Goal: Transaction & Acquisition: Purchase product/service

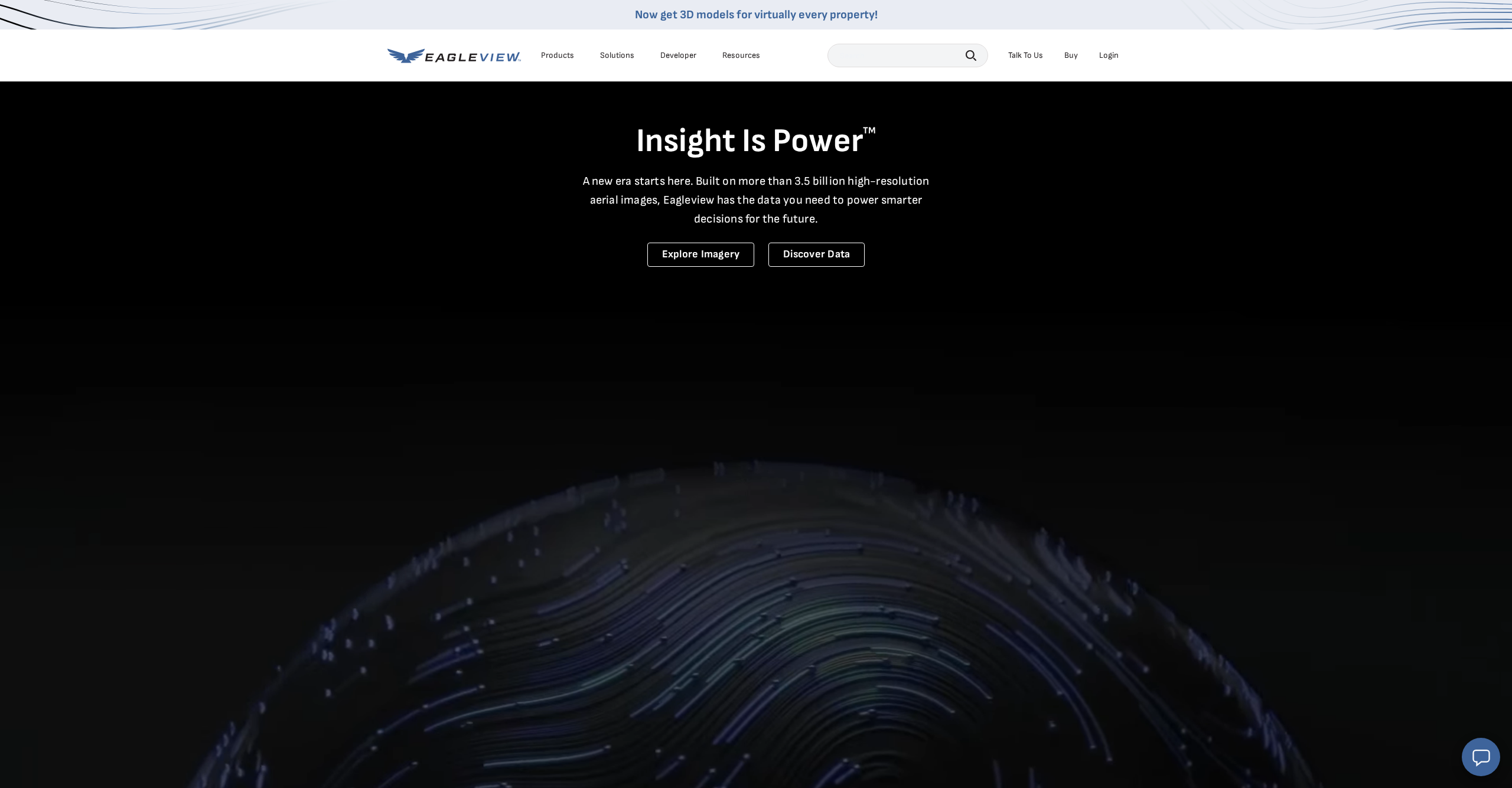
scroll to position [15, 0]
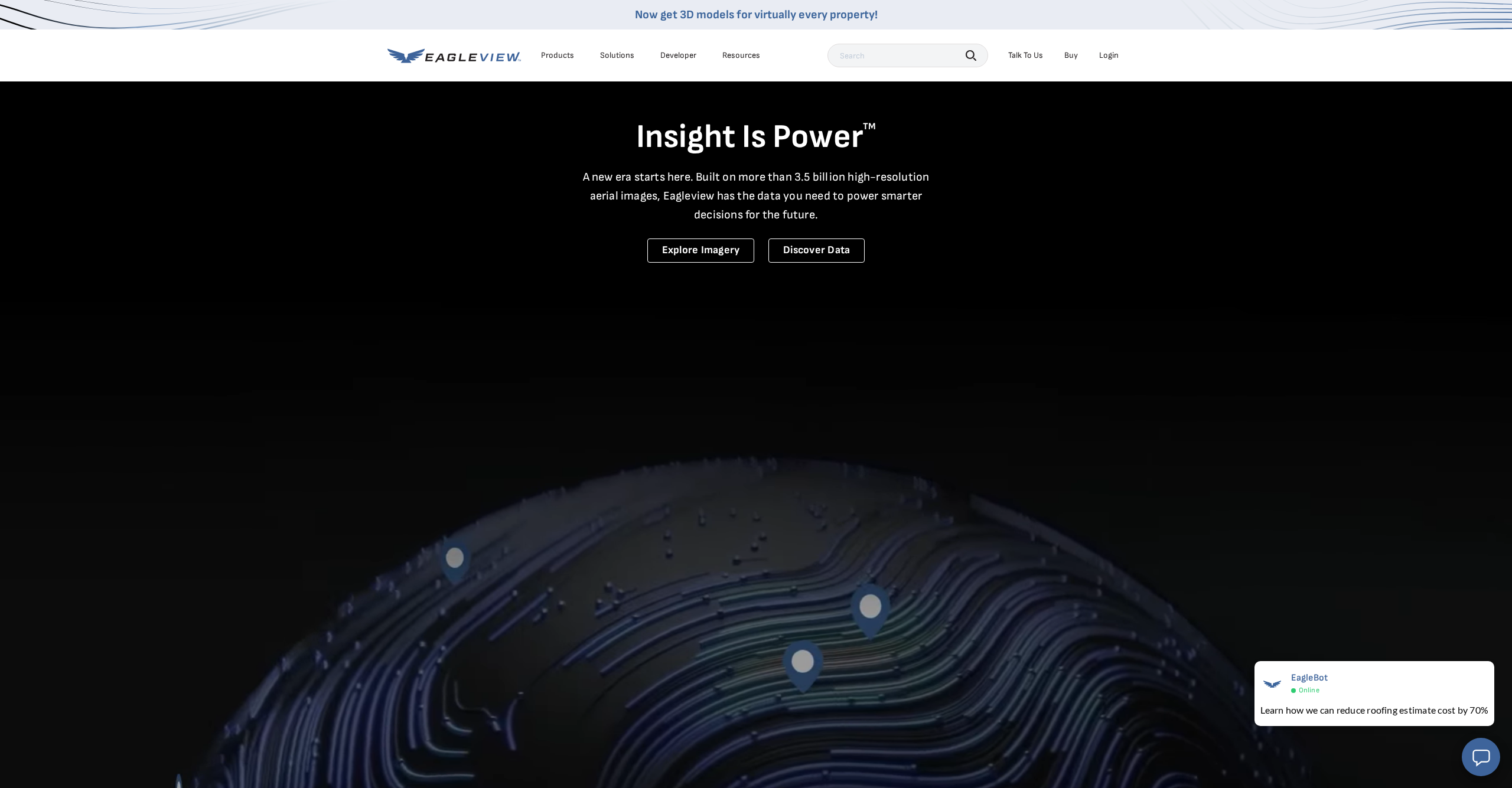
click at [1106, 55] on div "Login" at bounding box center [1109, 55] width 19 height 11
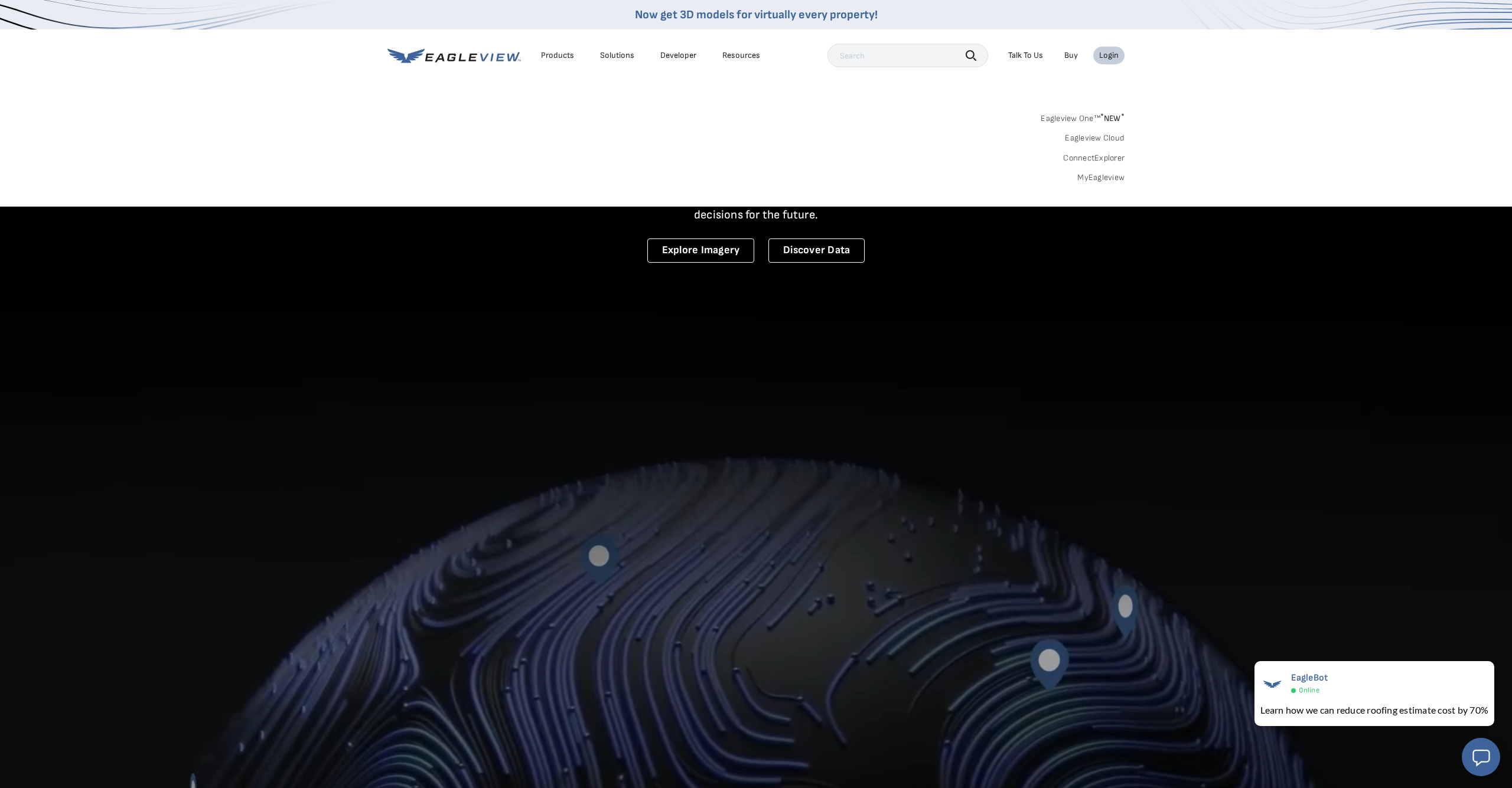
click at [1096, 179] on link "MyEagleview" at bounding box center [1101, 178] width 47 height 11
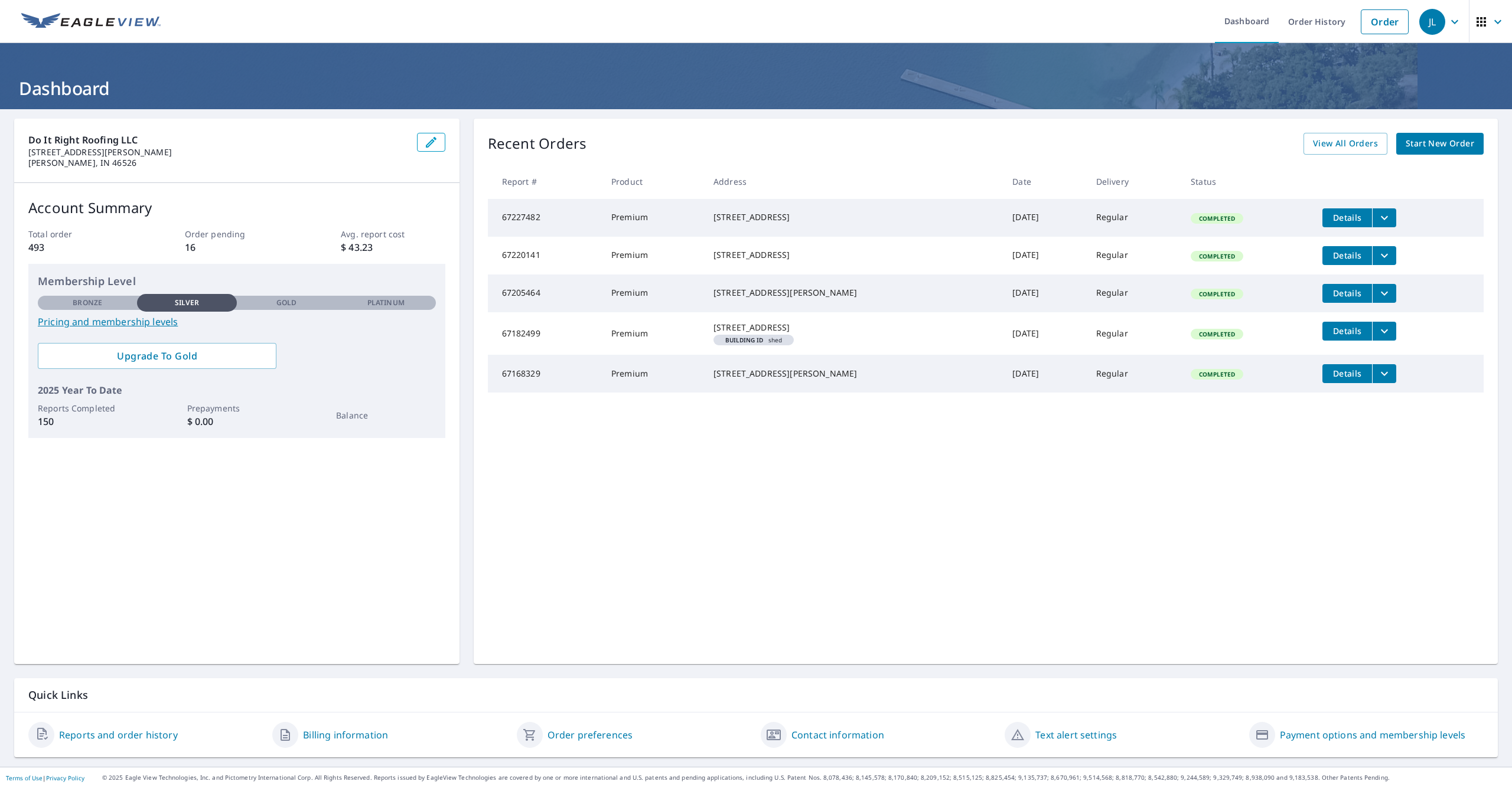
click at [1434, 147] on span "Start New Order" at bounding box center [1440, 144] width 69 height 15
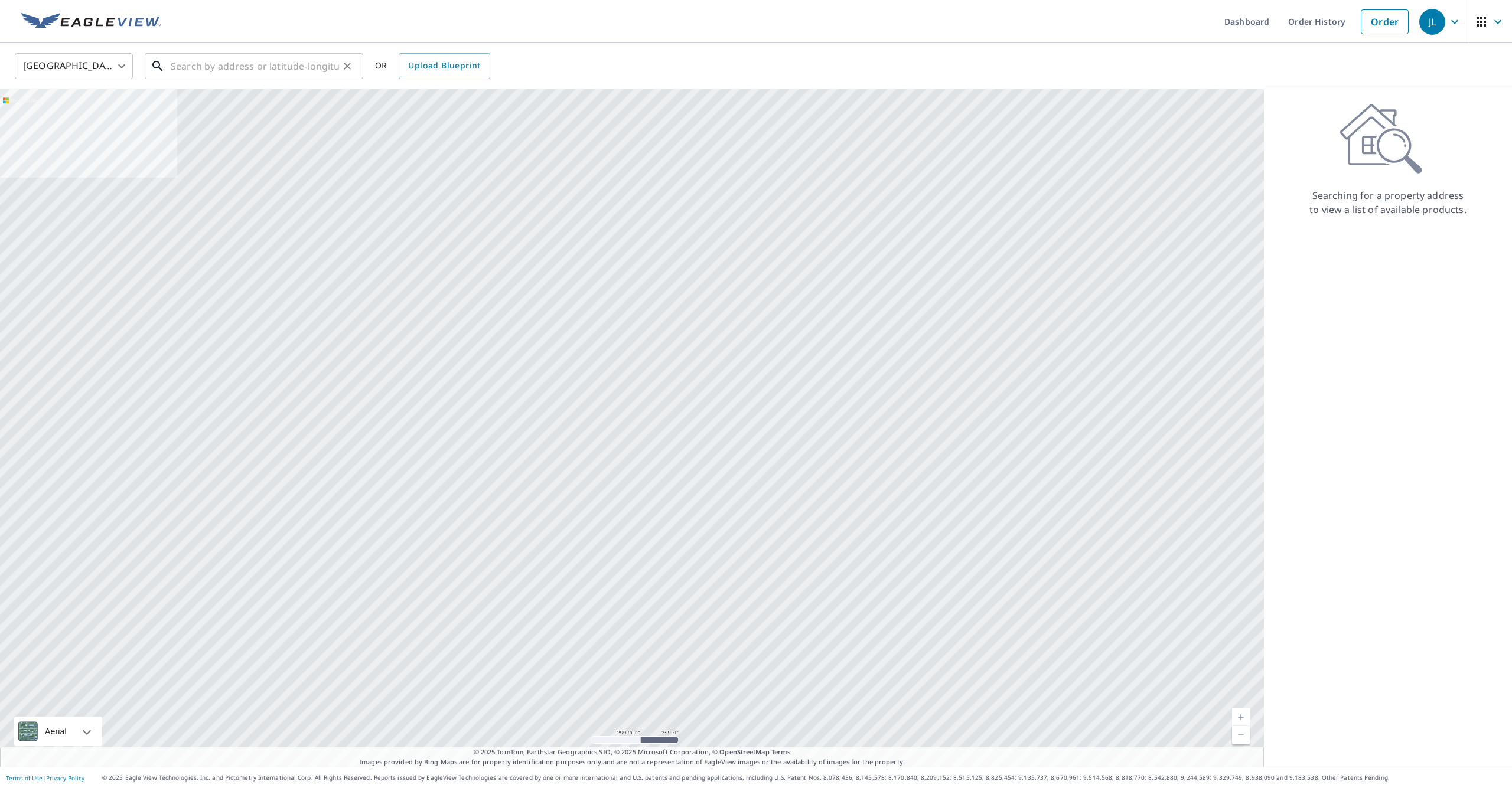
click at [320, 60] on input "text" at bounding box center [255, 66] width 169 height 33
click at [285, 98] on span "[STREET_ADDRESS]" at bounding box center [261, 101] width 185 height 14
type input "[STREET_ADDRESS]"
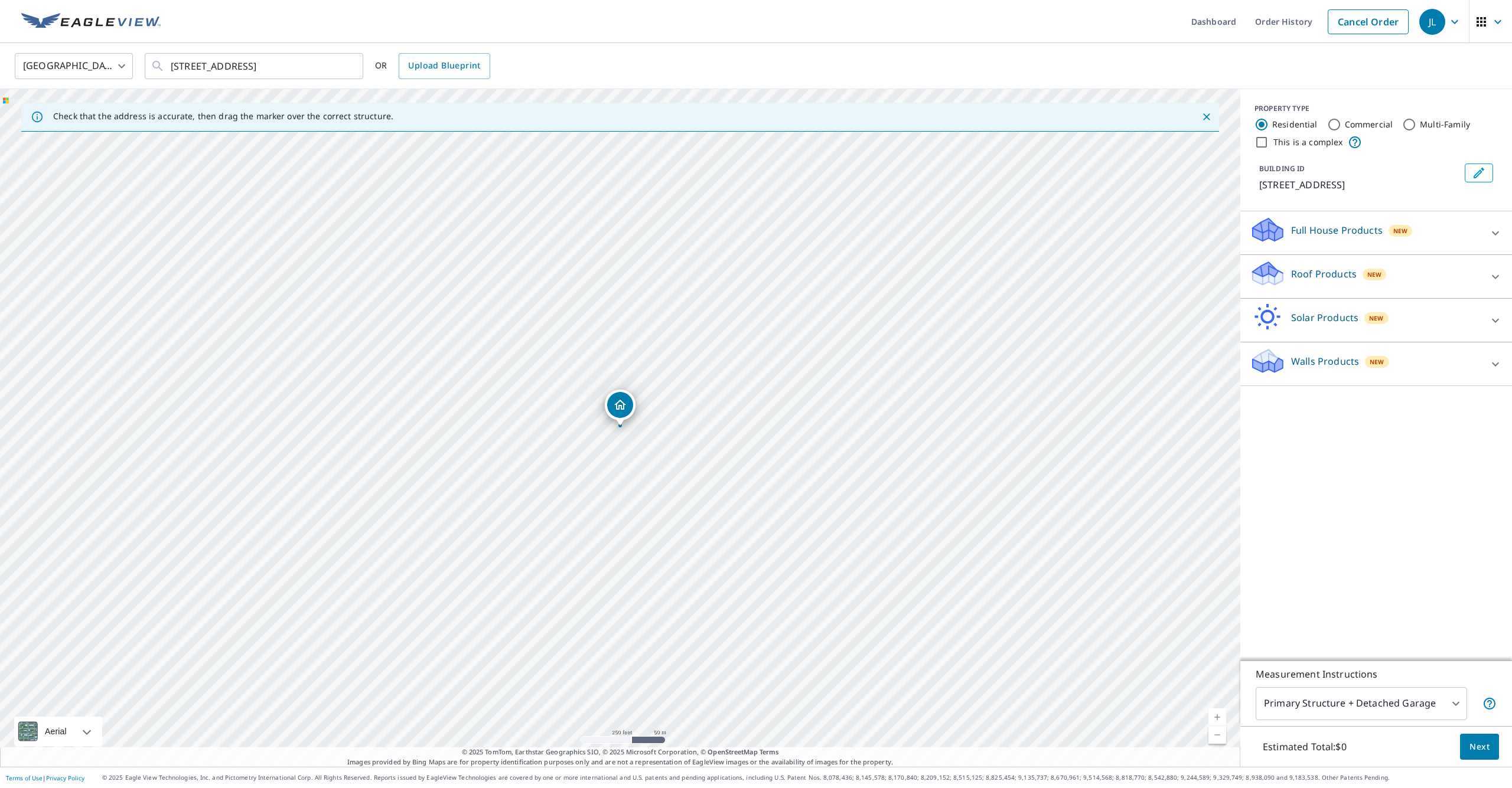
click at [1222, 715] on link "Current Level 17, Zoom In" at bounding box center [1217, 717] width 17 height 17
click at [1222, 715] on link "Current Level 17, Zoom In" at bounding box center [1217, 717] width 17 height 17
click at [1222, 715] on link "Current Level 18, Zoom In" at bounding box center [1217, 717] width 17 height 17
click at [1347, 695] on body "JL JL Dashboard Order History Cancel Order JL [GEOGRAPHIC_DATA] [GEOGRAPHIC_DAT…" at bounding box center [756, 394] width 1512 height 788
click at [1373, 513] on div at bounding box center [756, 394] width 1512 height 788
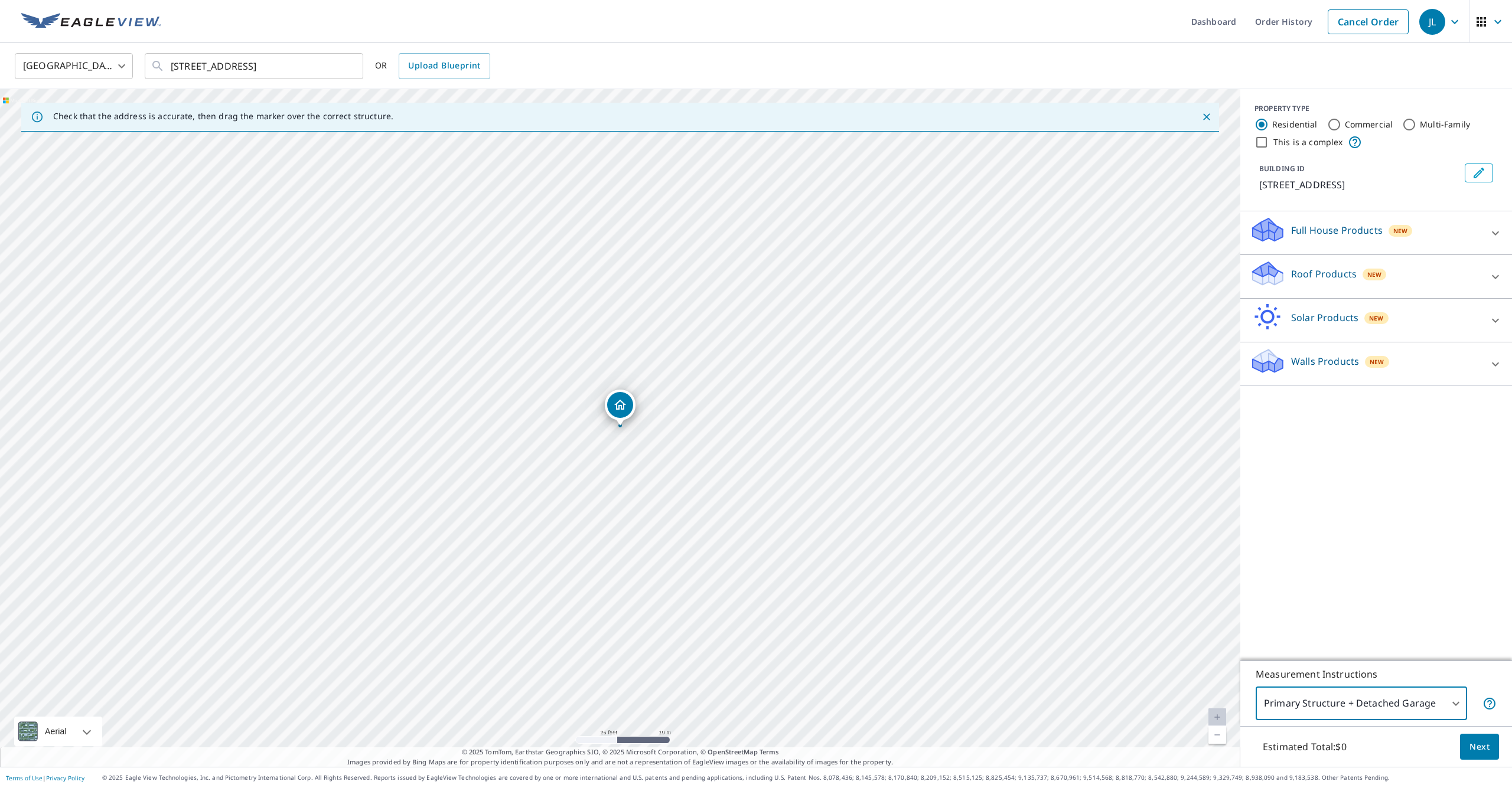
click at [1352, 268] on p "Roof Products" at bounding box center [1324, 274] width 66 height 14
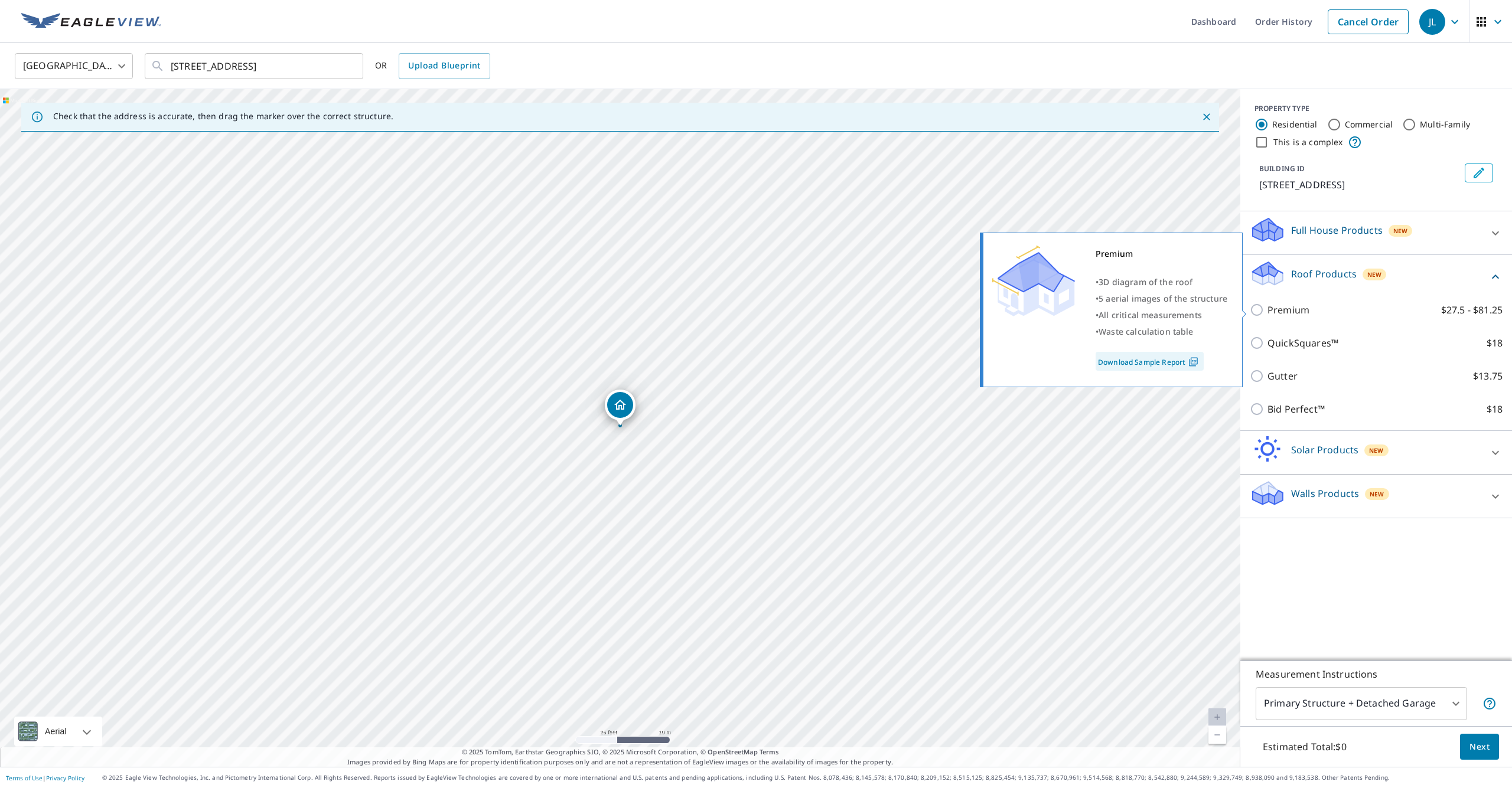
click at [1262, 311] on input "Premium $27.5 - $81.25" at bounding box center [1258, 310] width 17 height 14
checkbox input "true"
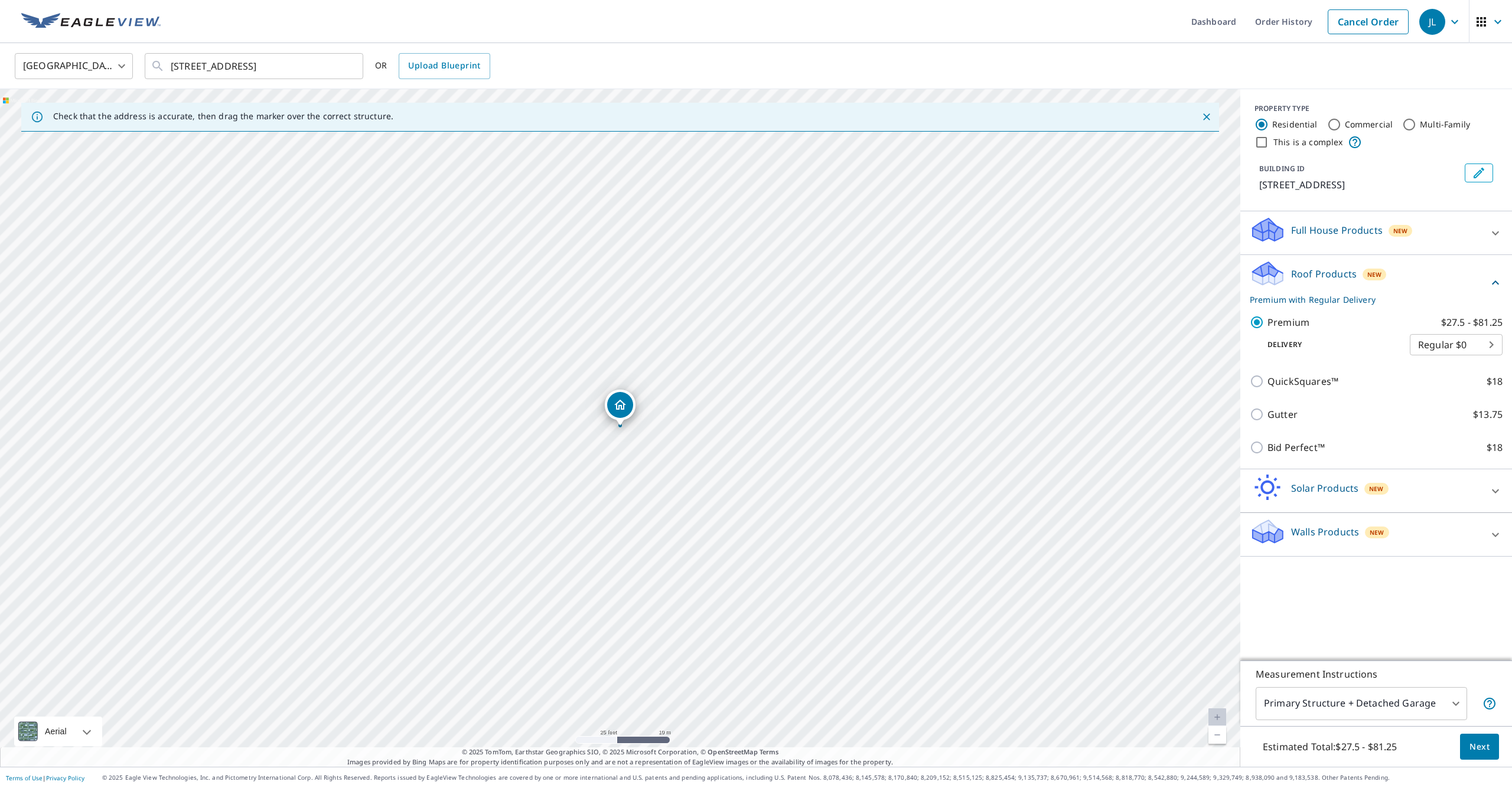
click at [1492, 752] on button "Next" at bounding box center [1479, 747] width 39 height 26
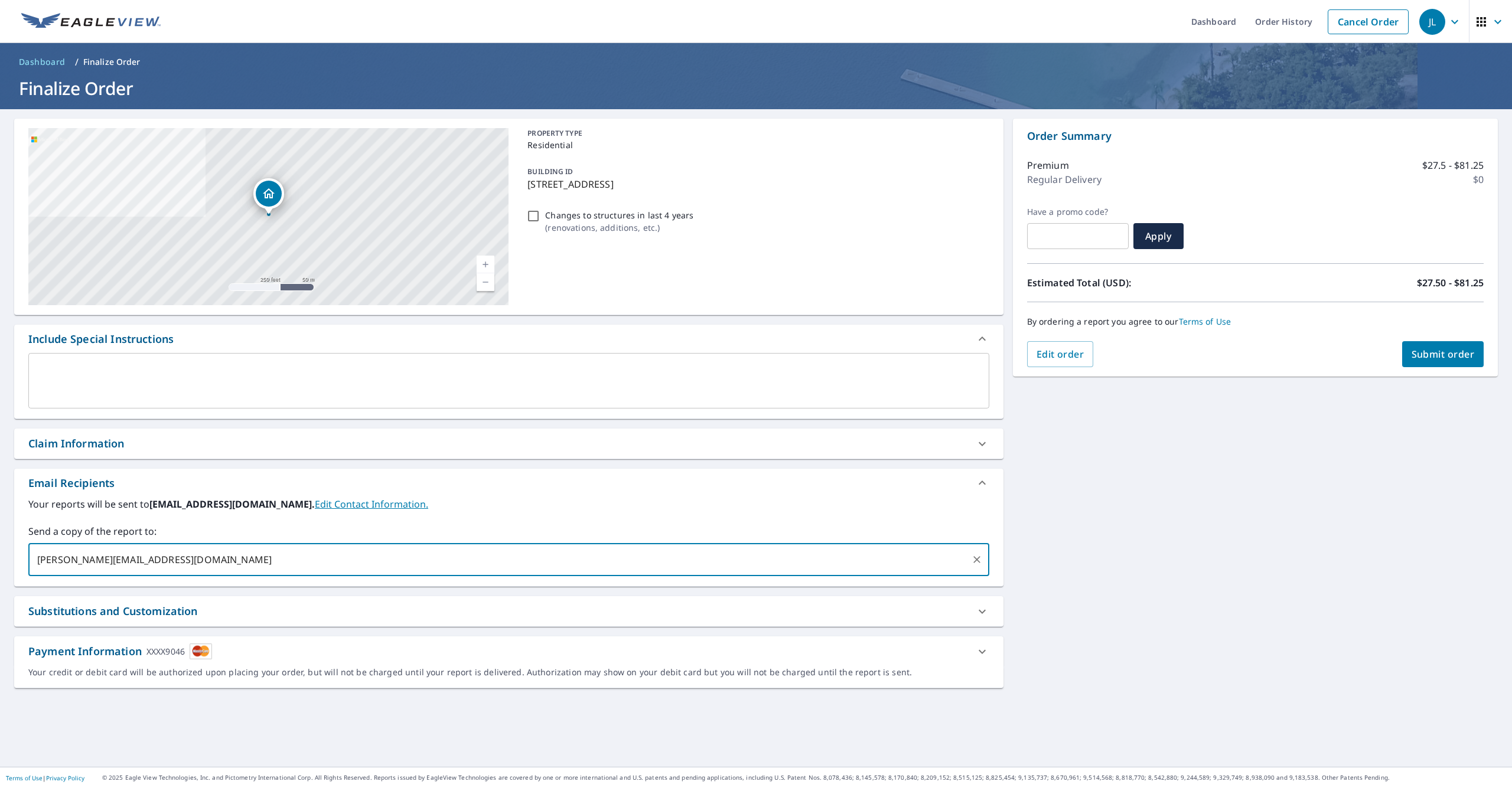
type input "[PERSON_NAME][EMAIL_ADDRESS][DOMAIN_NAME]"
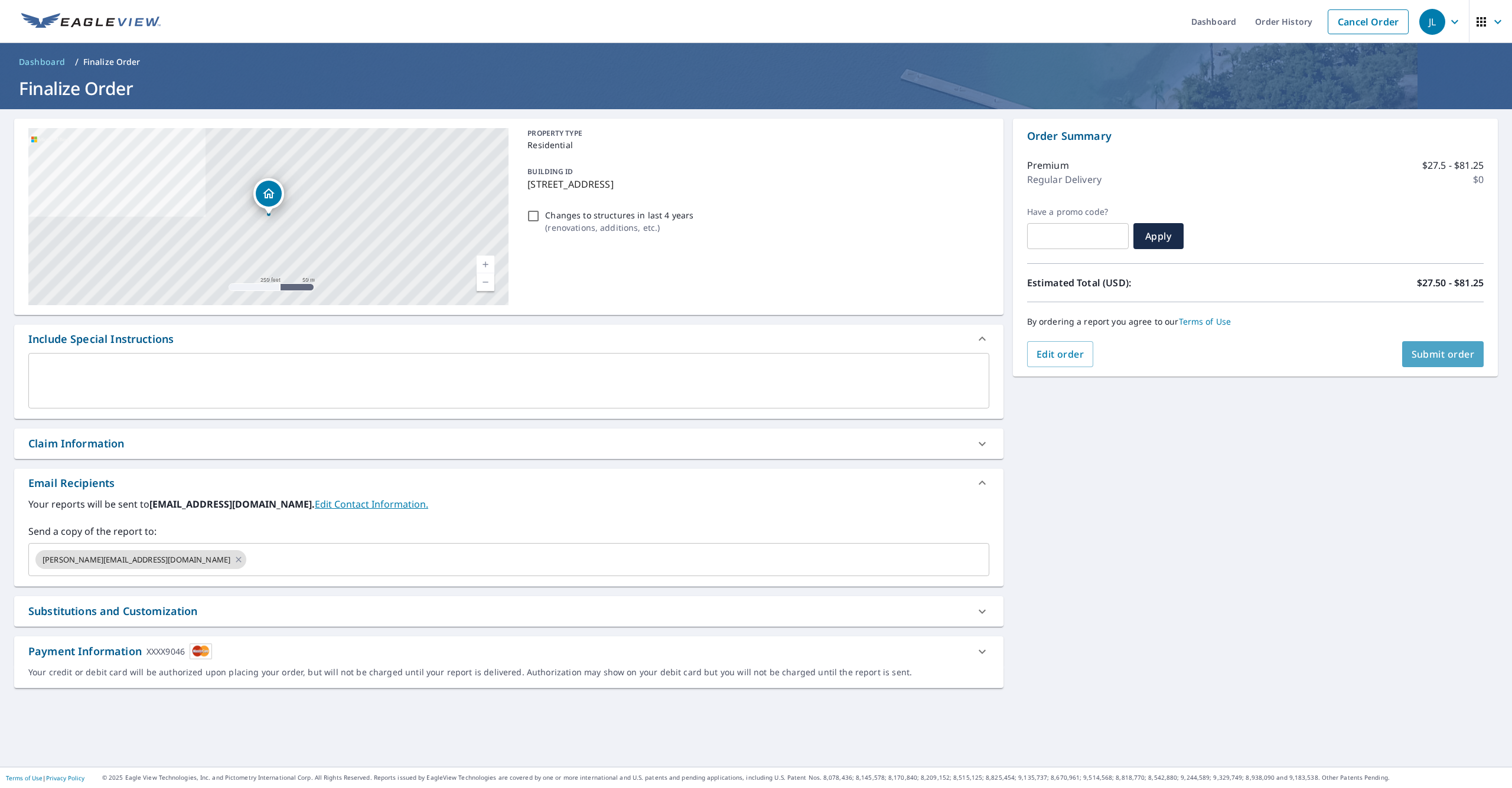
click at [1452, 359] on span "Submit order" at bounding box center [1443, 355] width 63 height 13
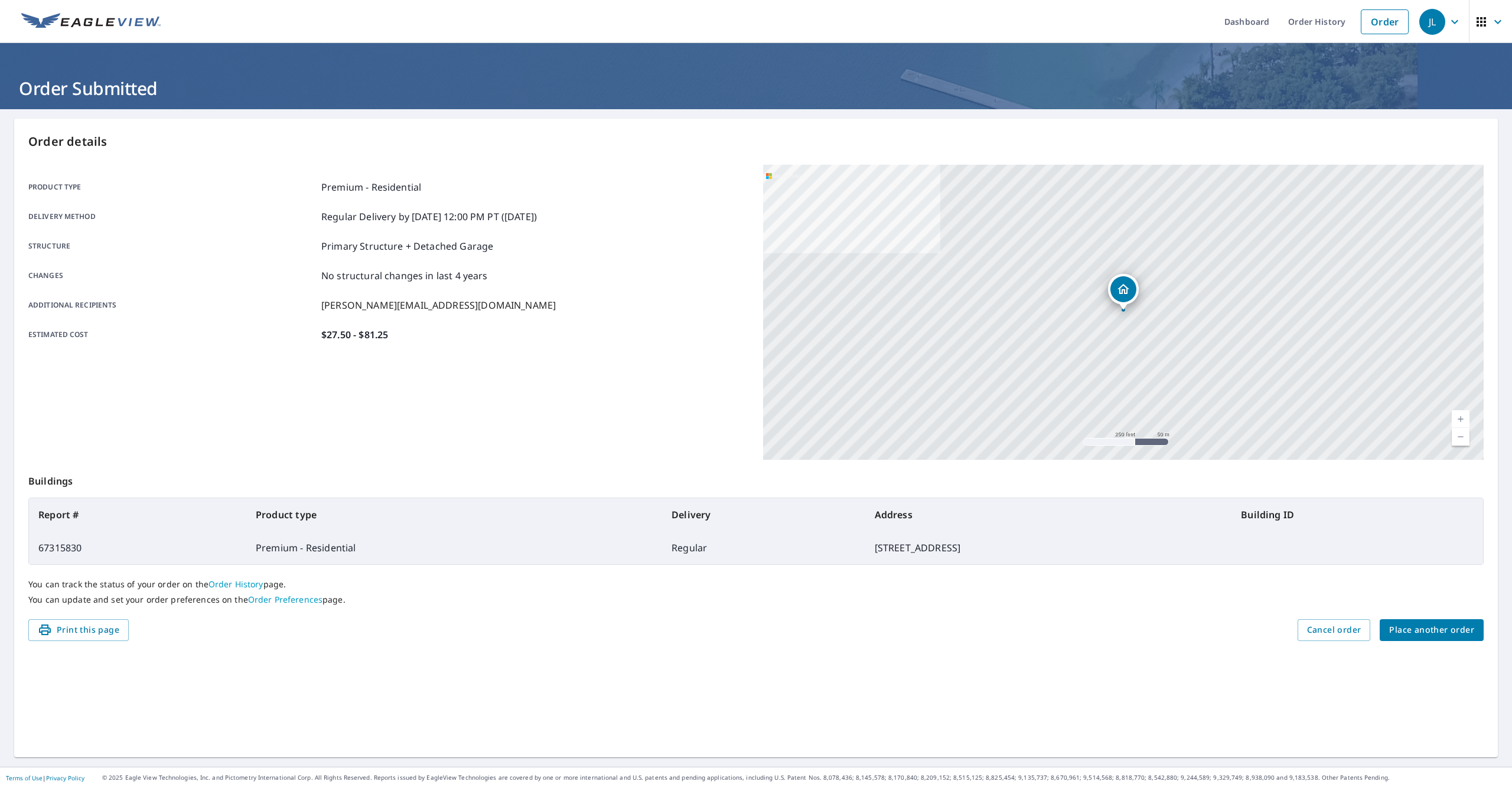
click at [1455, 634] on span "Place another order" at bounding box center [1431, 630] width 85 height 15
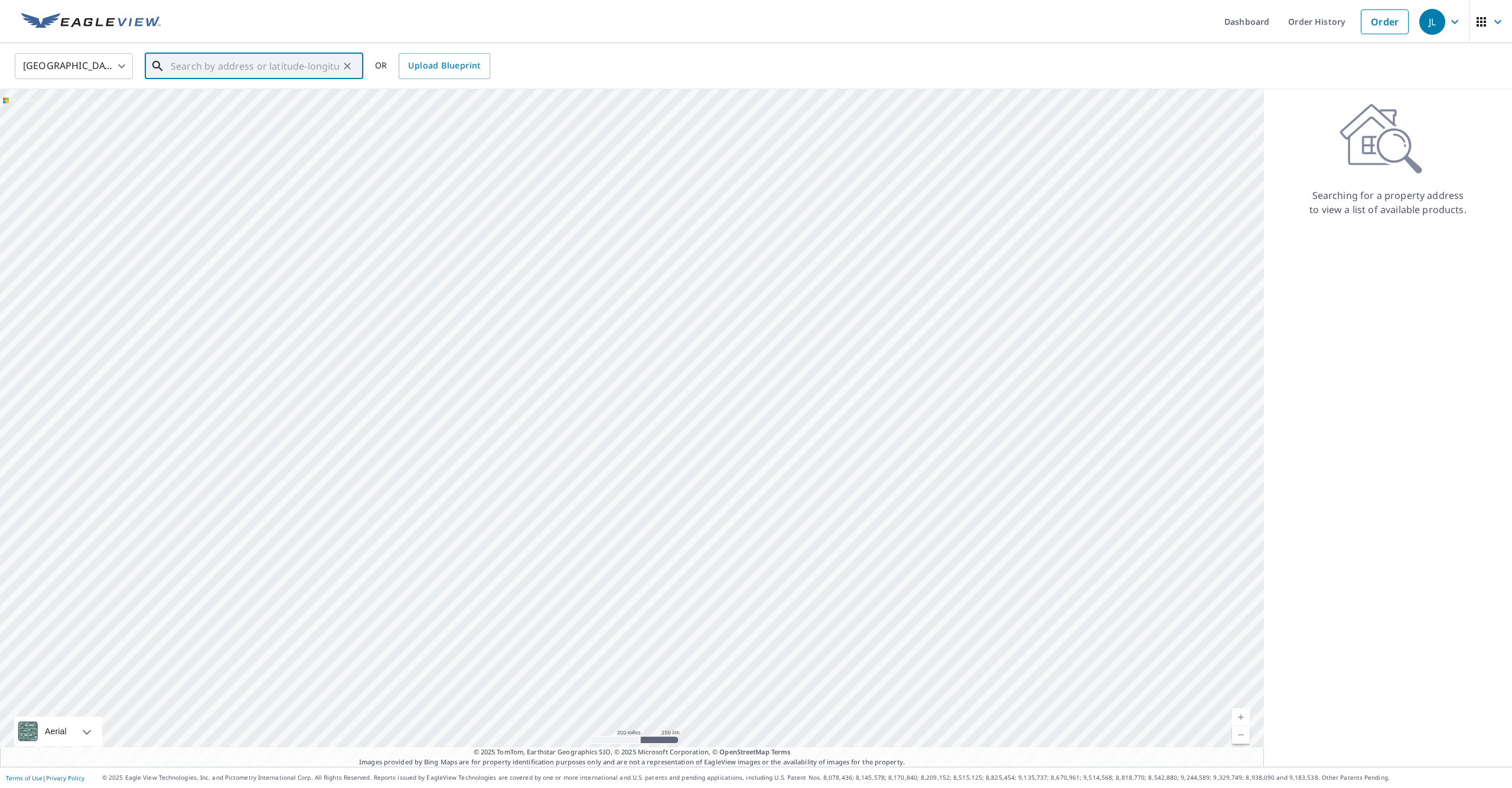
click at [236, 57] on input "text" at bounding box center [255, 66] width 169 height 33
click at [190, 123] on li "[STREET_ADDRESS]" at bounding box center [254, 106] width 219 height 40
type input "[STREET_ADDRESS]"
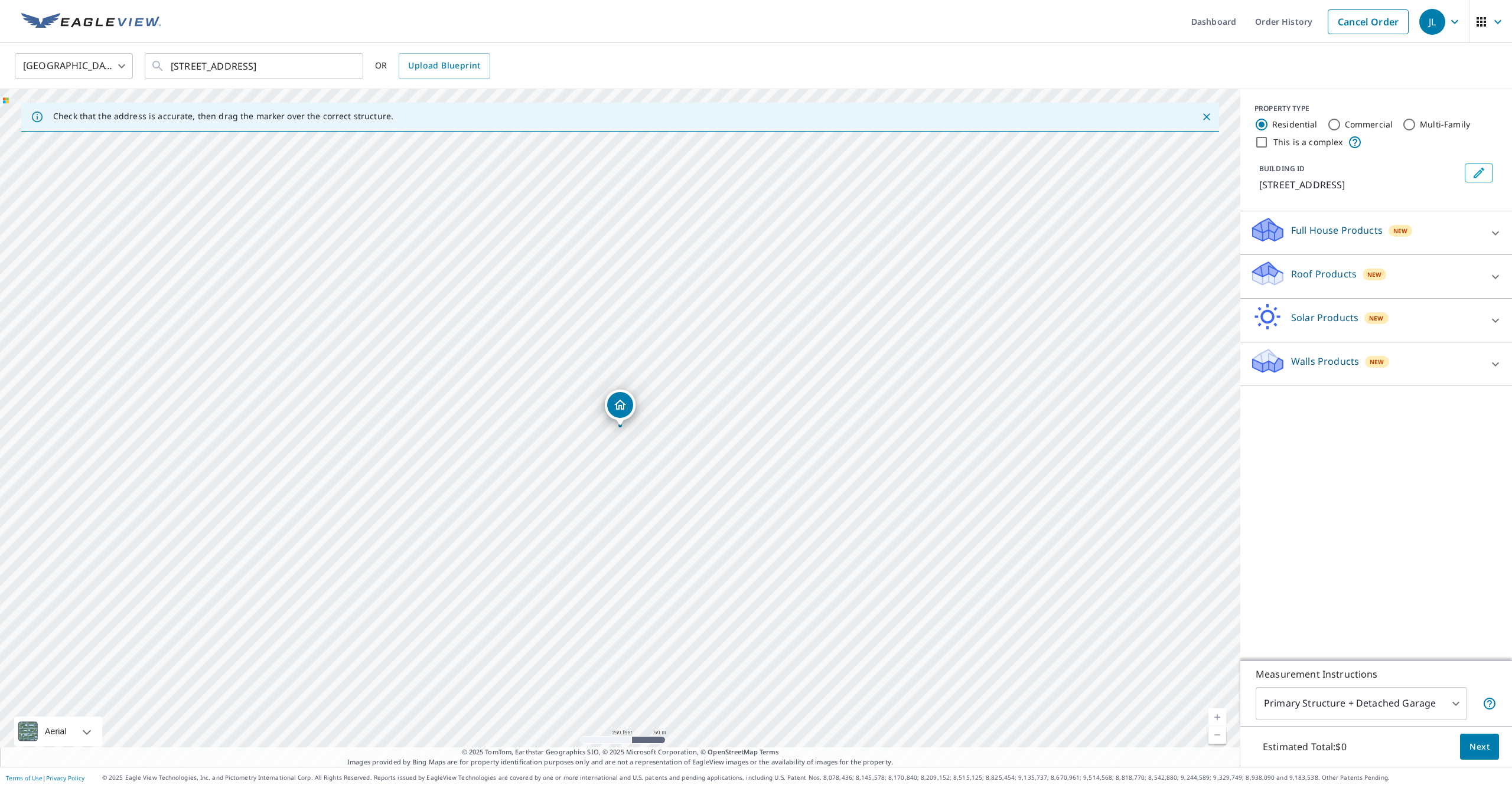
click at [1221, 716] on link "Current Level 17, Zoom In" at bounding box center [1217, 717] width 17 height 17
click at [1221, 716] on link "Current Level 17.366697965007386, Zoom In" at bounding box center [1217, 717] width 17 height 17
click at [1356, 218] on div "Full House Products New" at bounding box center [1365, 233] width 231 height 34
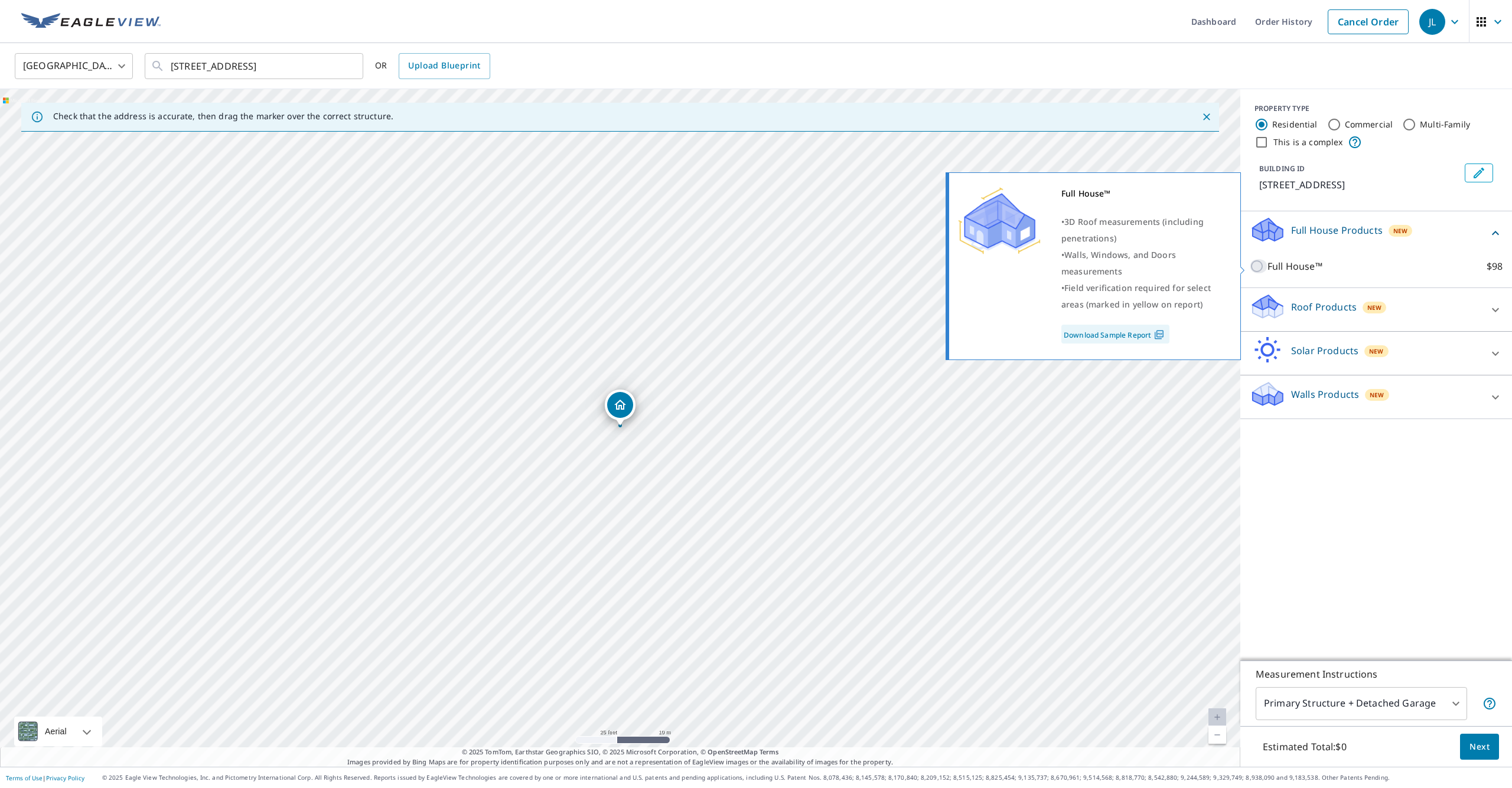
click at [1254, 264] on input "Full House™ $98" at bounding box center [1258, 267] width 17 height 14
checkbox input "true"
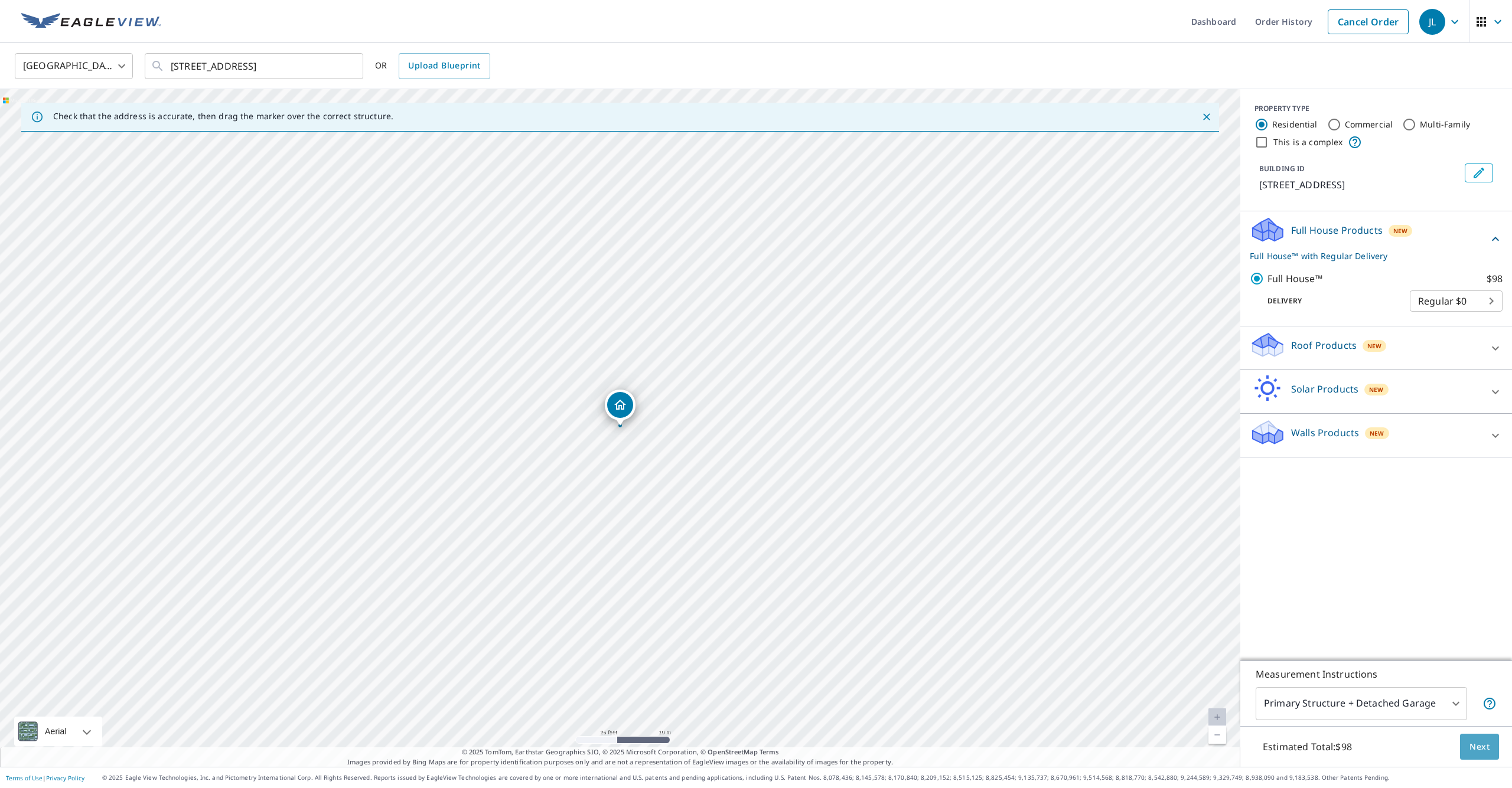
click at [1484, 743] on span "Next" at bounding box center [1479, 747] width 20 height 15
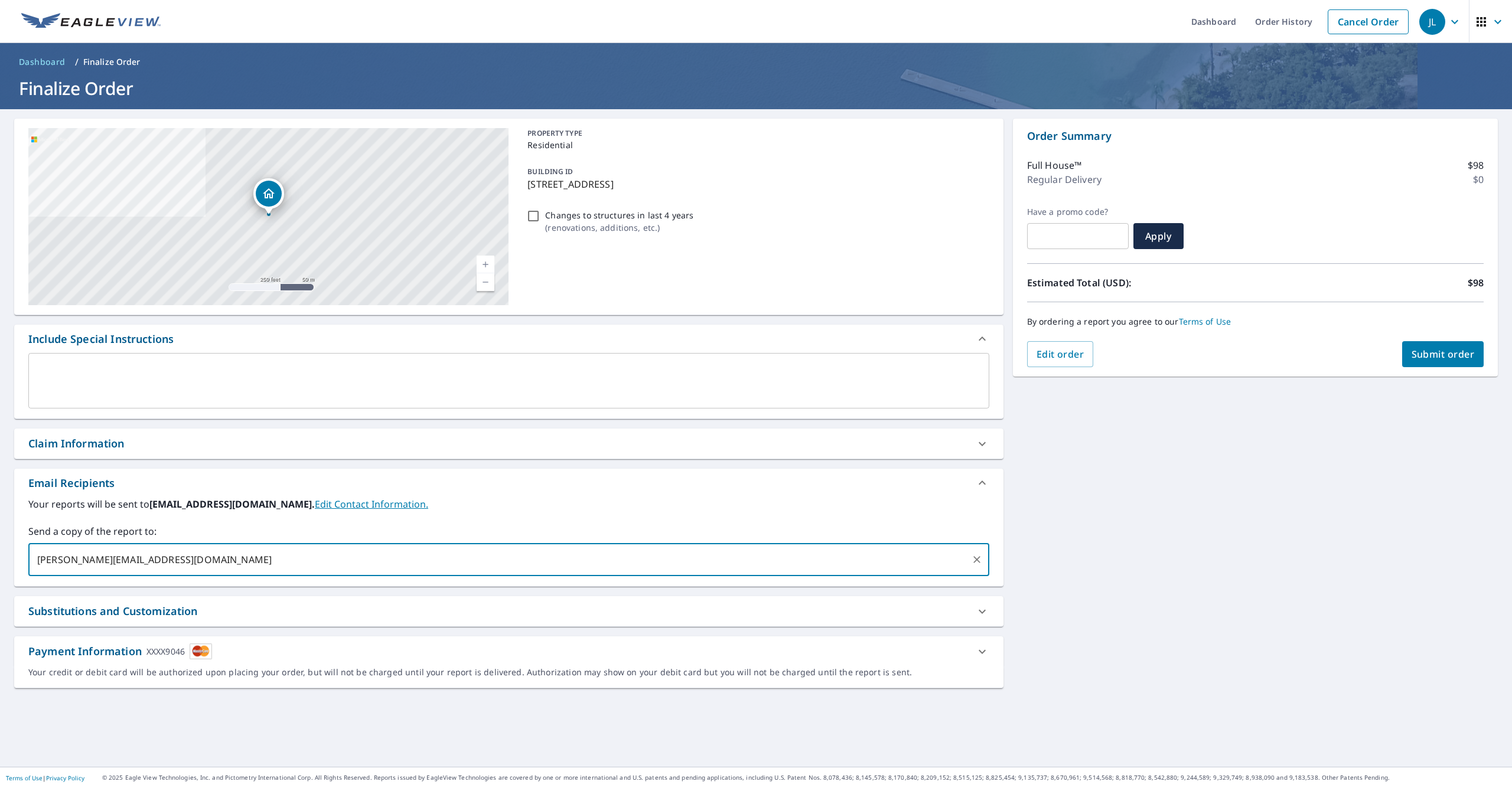
type input "[PERSON_NAME][EMAIL_ADDRESS][DOMAIN_NAME]"
click at [1423, 337] on div "By ordering a report you agree to our Terms of Use" at bounding box center [1255, 321] width 456 height 39
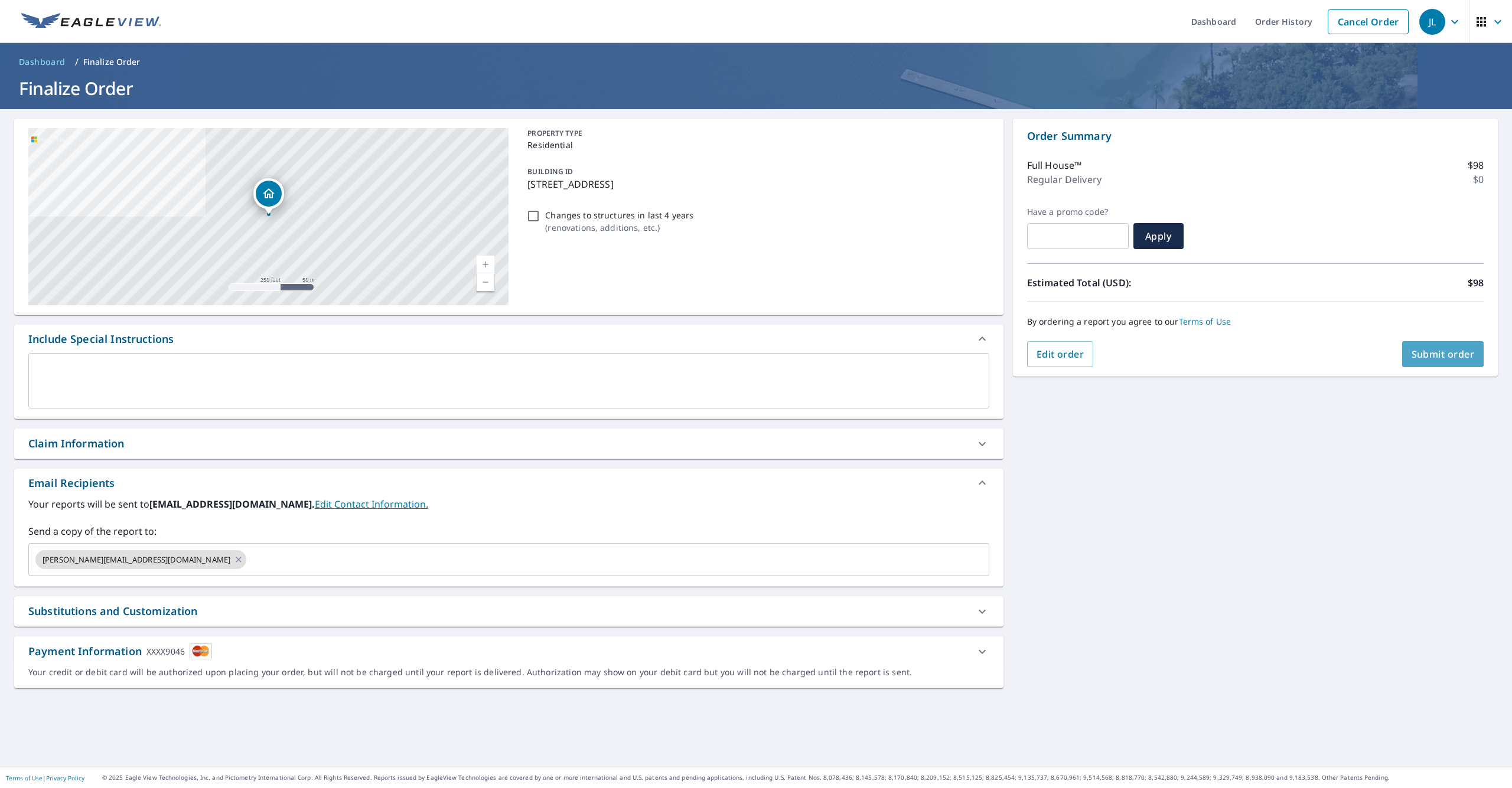
click at [1423, 346] on button "Submit order" at bounding box center [1443, 354] width 82 height 26
